Goal: Information Seeking & Learning: Learn about a topic

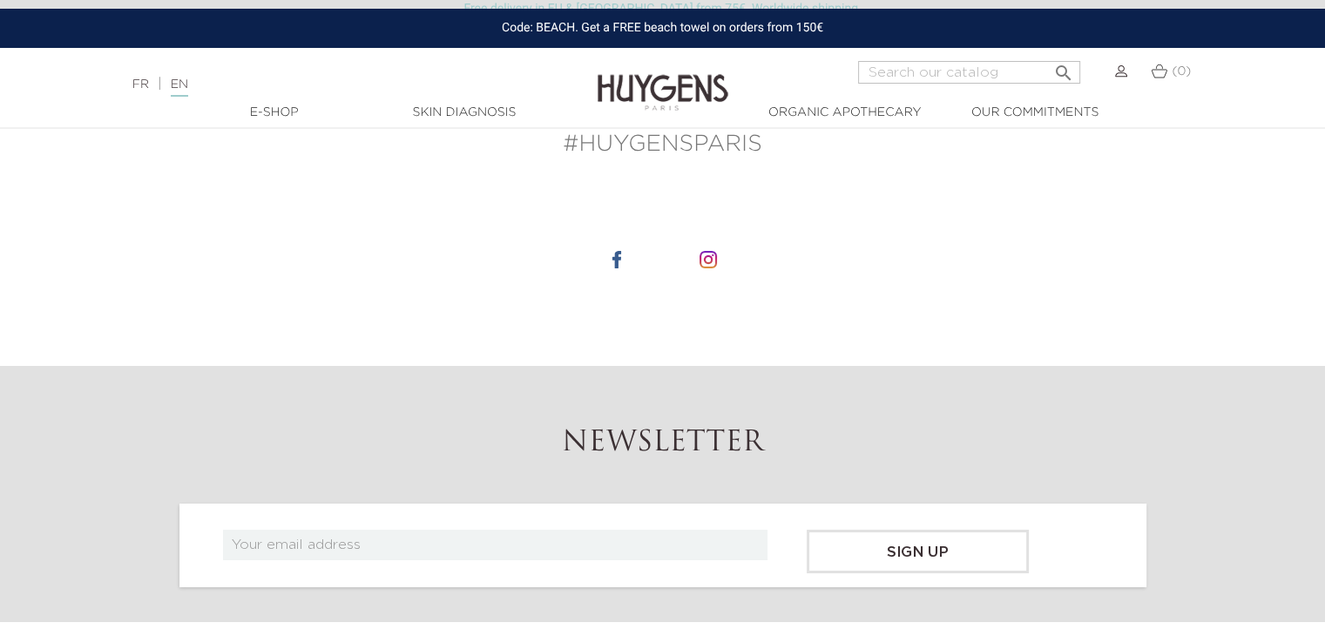
scroll to position [6272, 0]
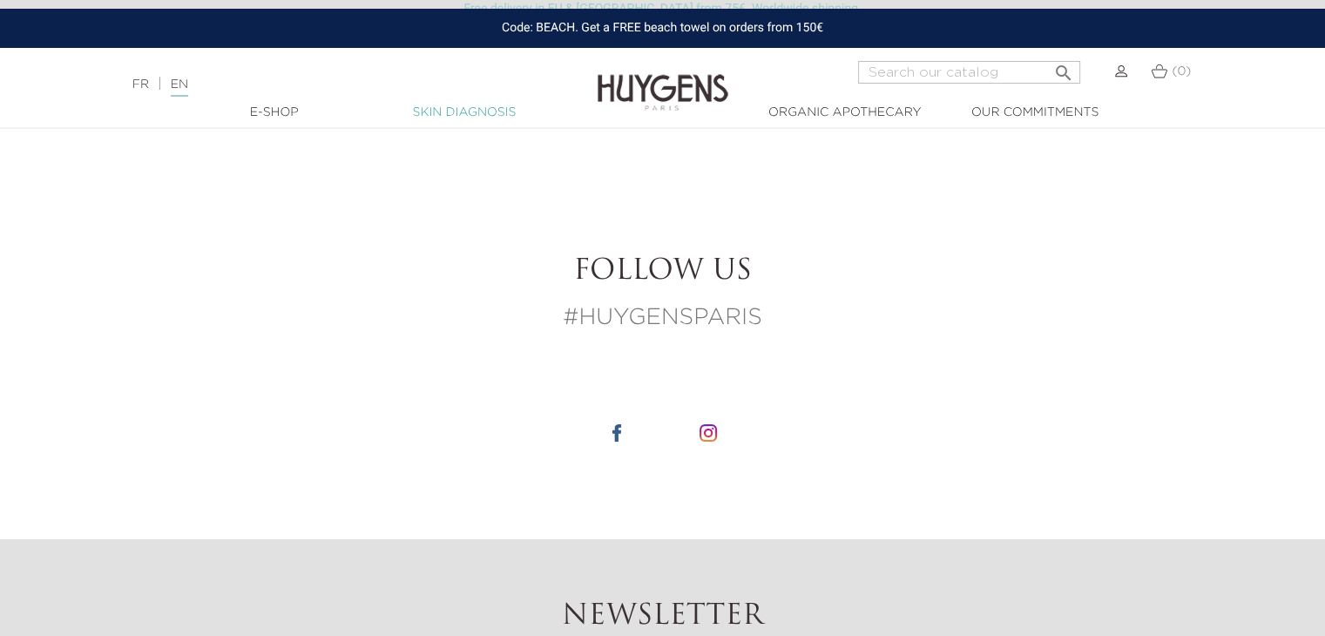
click at [451, 116] on link "Skin Diagnosis" at bounding box center [464, 113] width 174 height 18
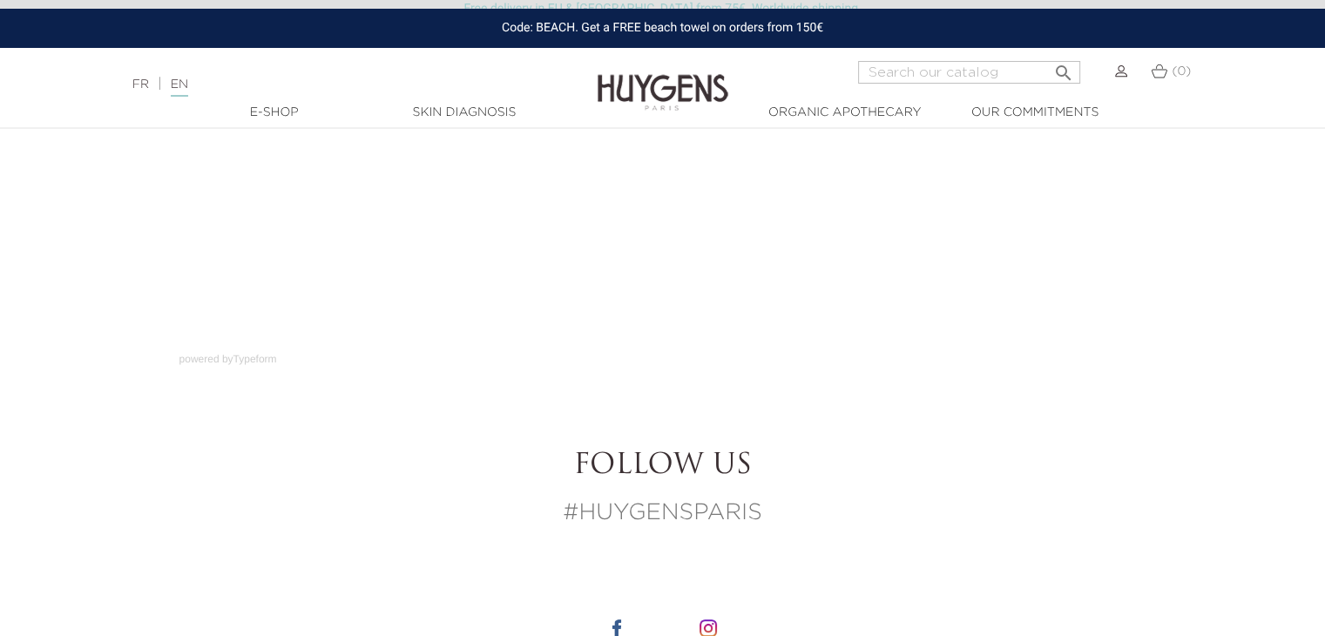
scroll to position [261, 0]
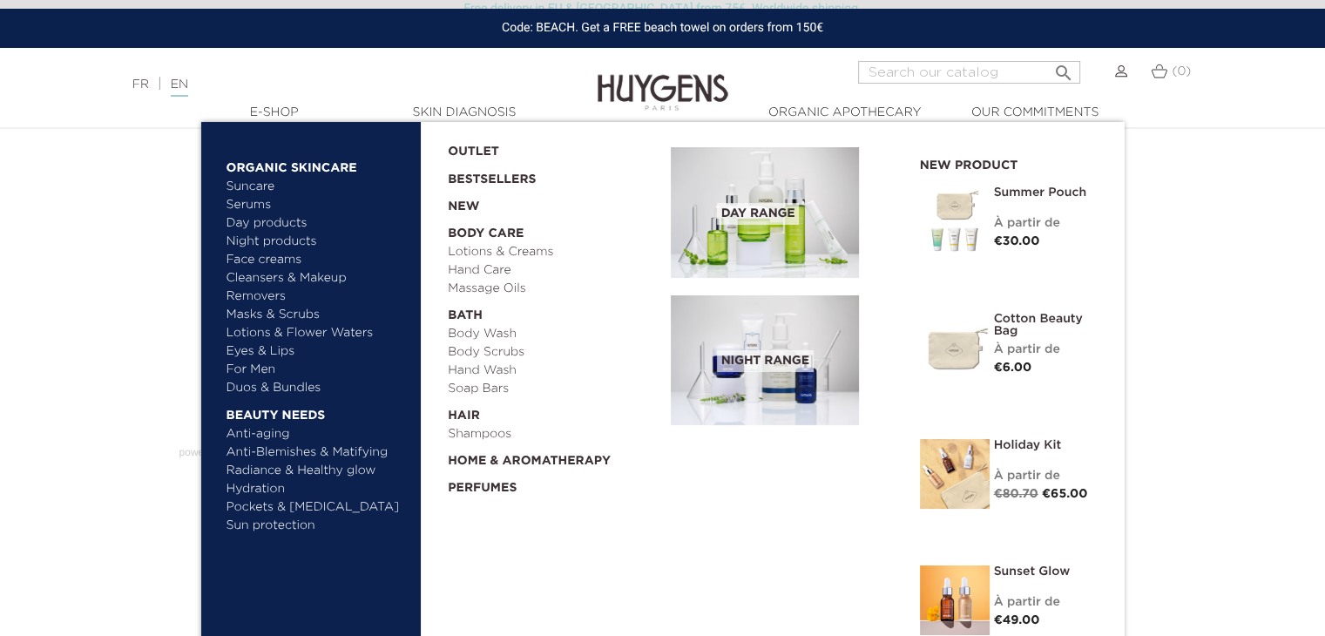
click at [272, 260] on link "Face creams" at bounding box center [317, 260] width 182 height 18
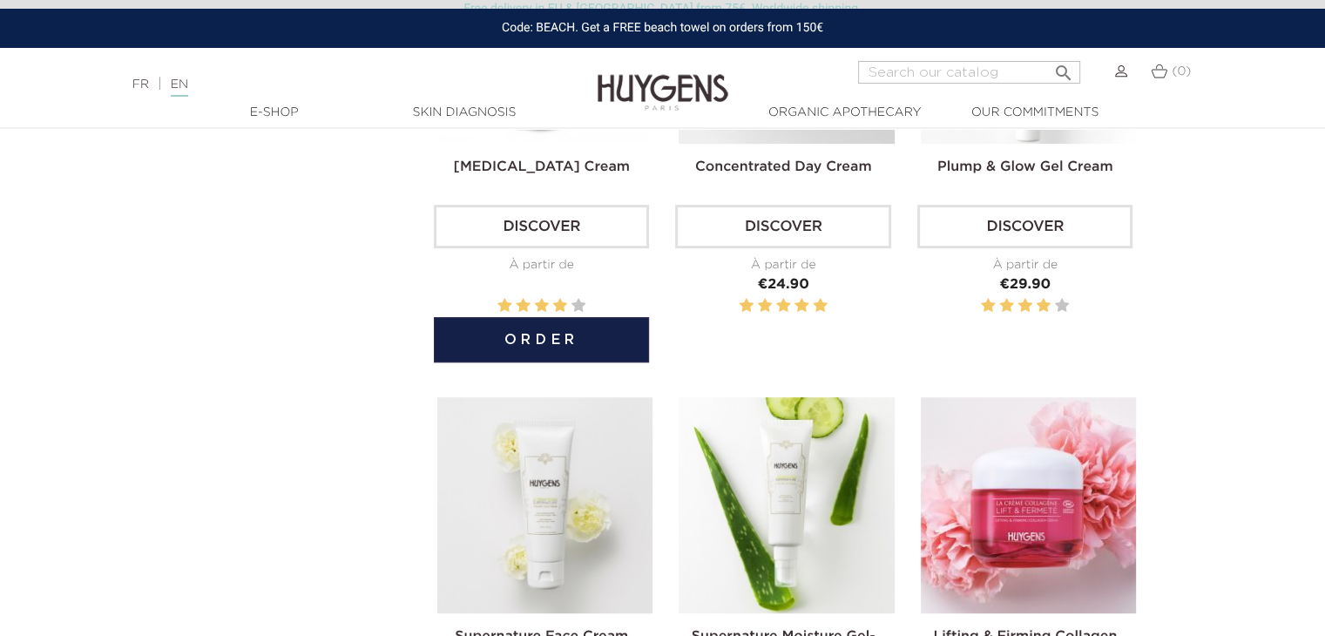
scroll to position [871, 0]
